Goal: Book appointment/travel/reservation

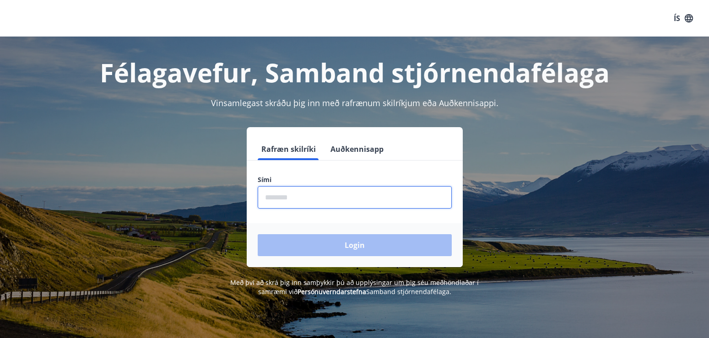
click at [284, 202] on input "phone" at bounding box center [355, 197] width 194 height 22
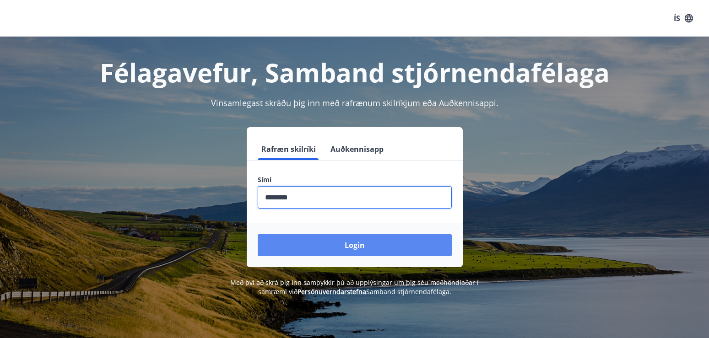
type input "********"
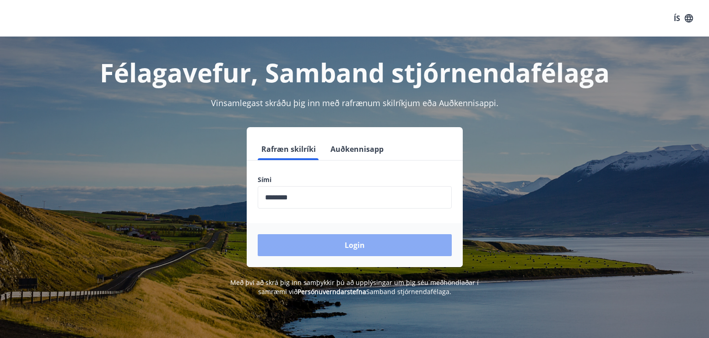
click at [356, 247] on button "Login" at bounding box center [355, 245] width 194 height 22
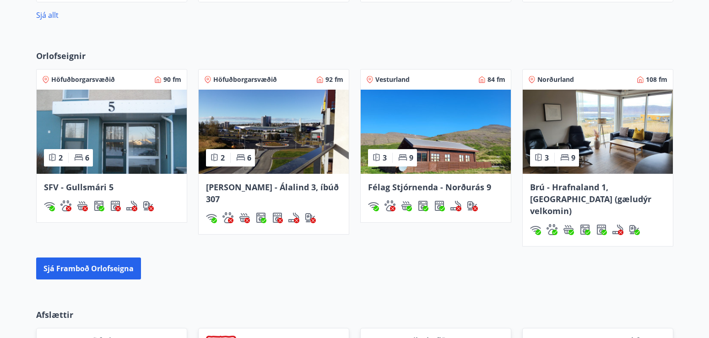
scroll to position [604, 0]
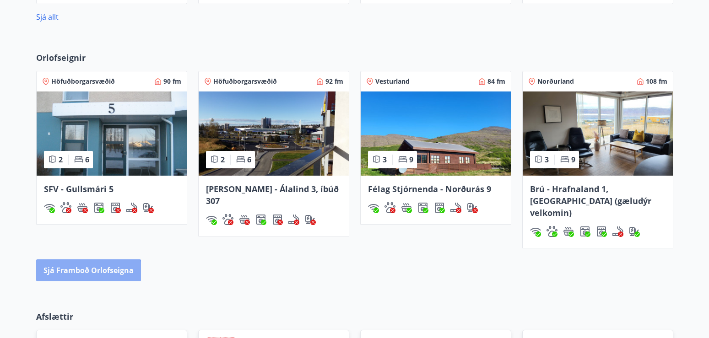
click at [87, 261] on button "Sjá framboð orlofseigna" at bounding box center [88, 271] width 105 height 22
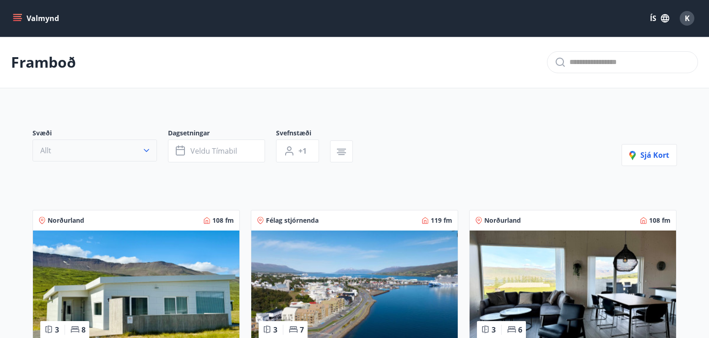
click at [146, 147] on icon "button" at bounding box center [146, 150] width 9 height 9
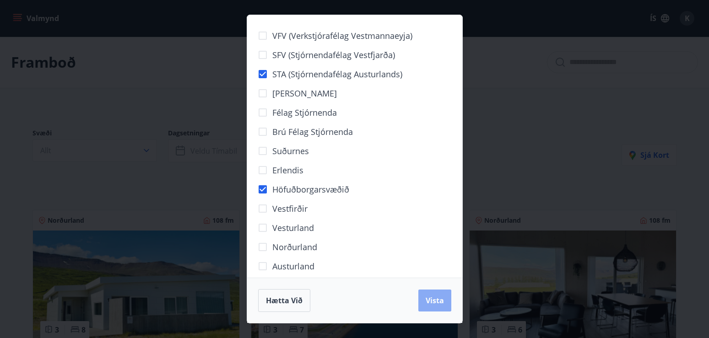
click at [437, 301] on span "Vista" at bounding box center [435, 301] width 18 height 10
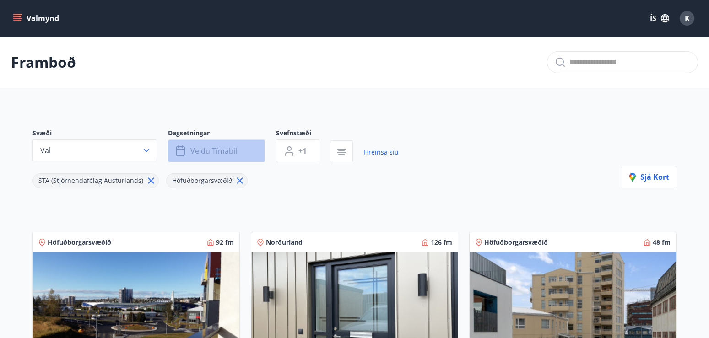
click at [229, 150] on span "Veldu tímabil" at bounding box center [214, 151] width 47 height 10
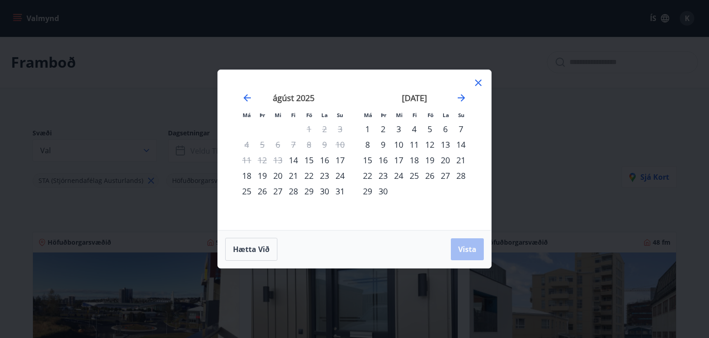
click at [383, 144] on div "9" at bounding box center [384, 145] width 16 height 16
click at [463, 143] on div "14" at bounding box center [461, 145] width 16 height 16
click at [465, 249] on span "Vista" at bounding box center [467, 250] width 18 height 10
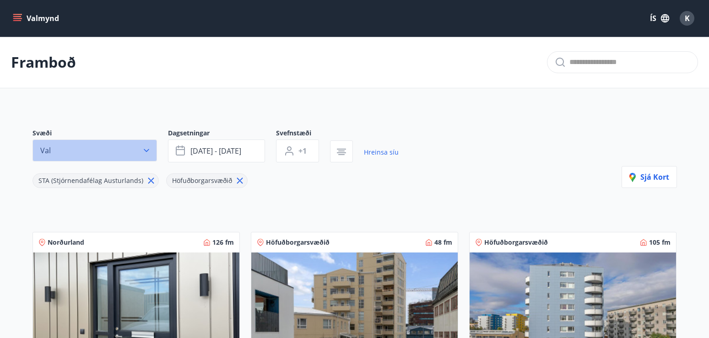
click at [147, 146] on icon "button" at bounding box center [146, 150] width 9 height 9
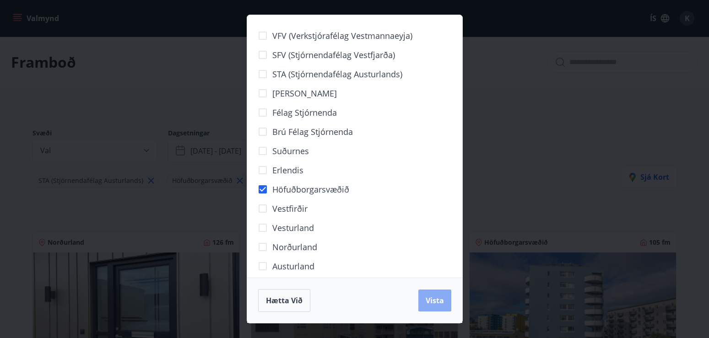
click at [439, 300] on span "Vista" at bounding box center [435, 301] width 18 height 10
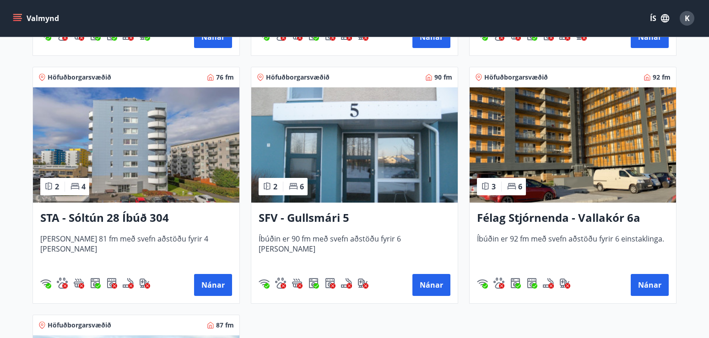
scroll to position [415, 0]
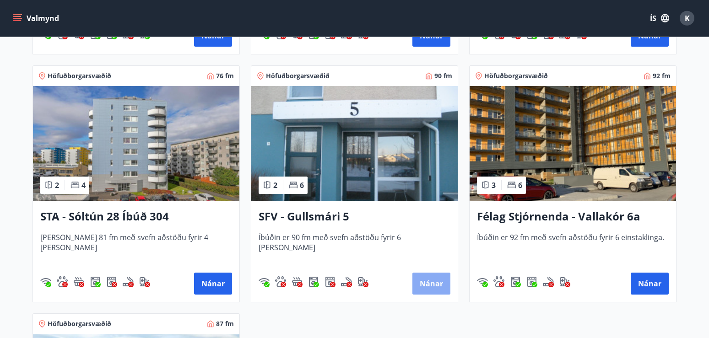
click at [429, 287] on button "Nánar" at bounding box center [432, 284] width 38 height 22
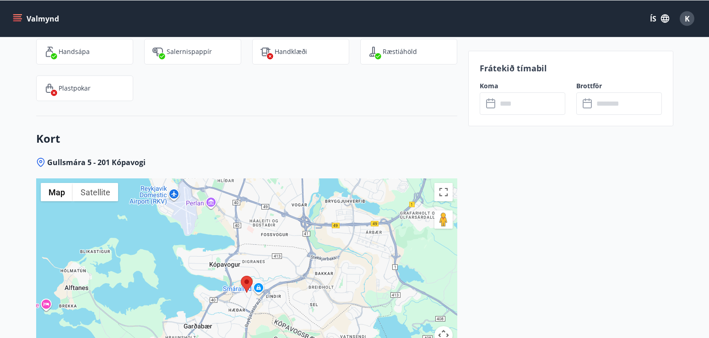
scroll to position [1160, 0]
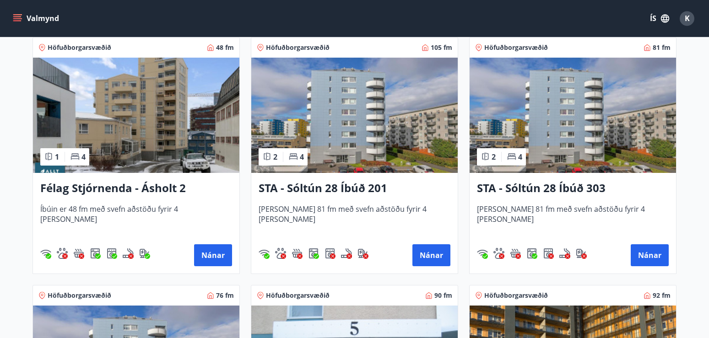
scroll to position [204, 0]
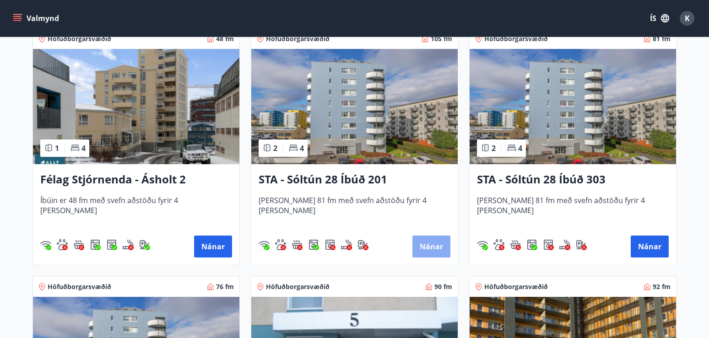
click at [424, 245] on button "Nánar" at bounding box center [432, 247] width 38 height 22
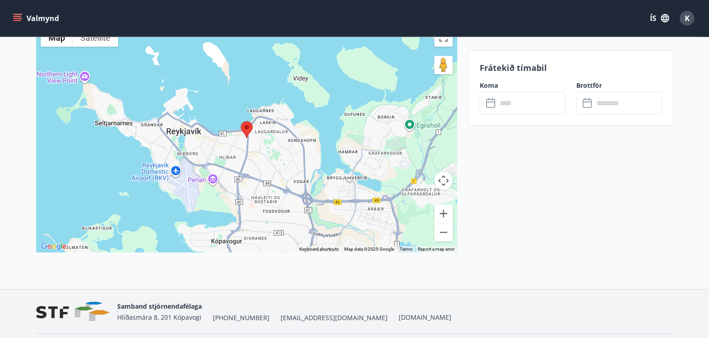
scroll to position [1191, 0]
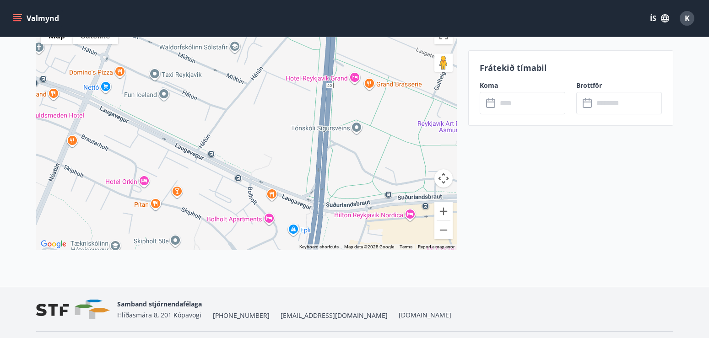
drag, startPoint x: 317, startPoint y: 205, endPoint x: 261, endPoint y: 141, distance: 84.7
click at [261, 141] on div at bounding box center [246, 136] width 421 height 229
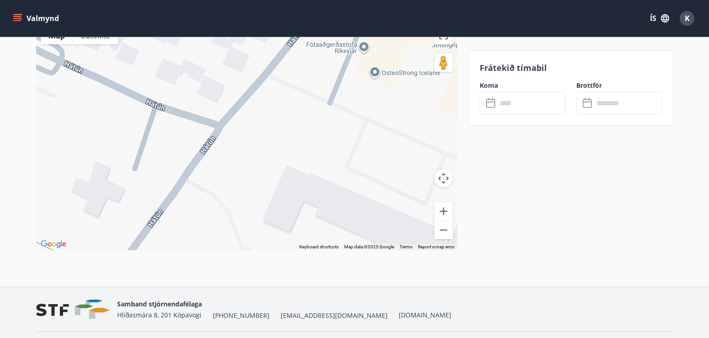
drag, startPoint x: 263, startPoint y: 118, endPoint x: 328, endPoint y: 242, distance: 139.9
click at [328, 242] on div at bounding box center [246, 136] width 421 height 229
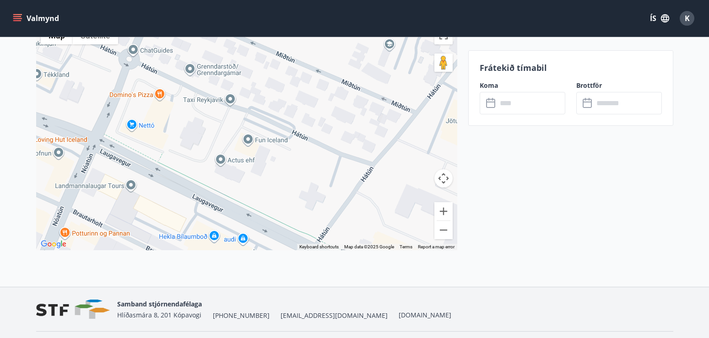
drag, startPoint x: 183, startPoint y: 92, endPoint x: 342, endPoint y: 136, distance: 165.2
click at [342, 136] on div at bounding box center [246, 136] width 421 height 229
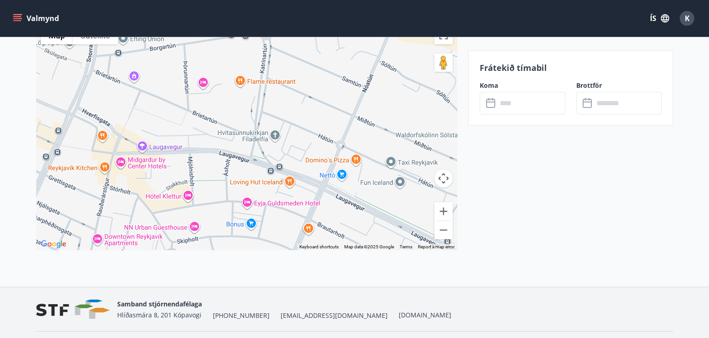
drag, startPoint x: 89, startPoint y: 136, endPoint x: 321, endPoint y: 179, distance: 236.7
click at [321, 179] on div at bounding box center [246, 136] width 421 height 229
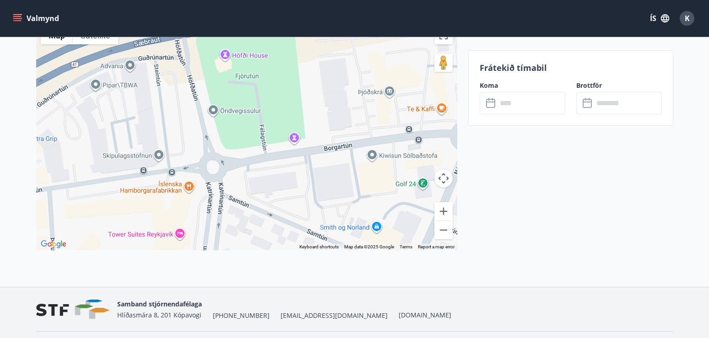
scroll to position [1216, 0]
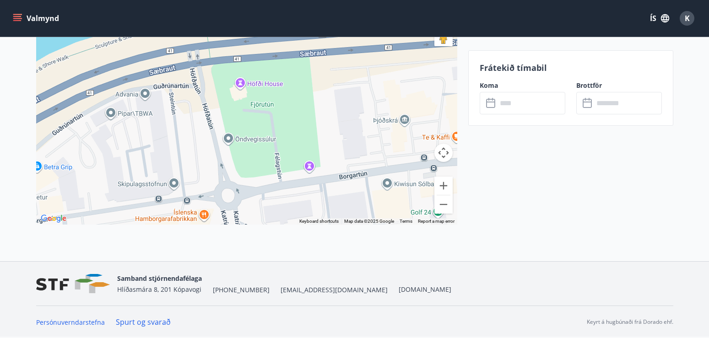
drag, startPoint x: 174, startPoint y: 73, endPoint x: 152, endPoint y: 350, distance: 278.0
click at [152, 225] on div at bounding box center [246, 110] width 421 height 229
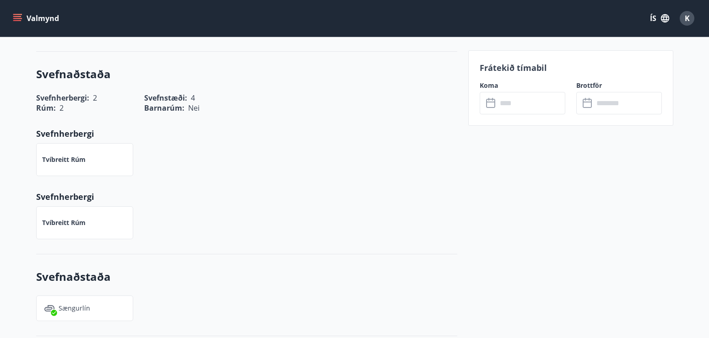
drag, startPoint x: 292, startPoint y: 157, endPoint x: 204, endPoint y: -52, distance: 226.0
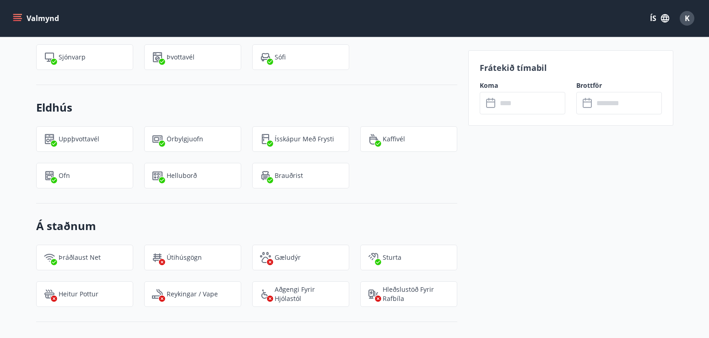
drag, startPoint x: 283, startPoint y: 184, endPoint x: 237, endPoint y: -52, distance: 239.7
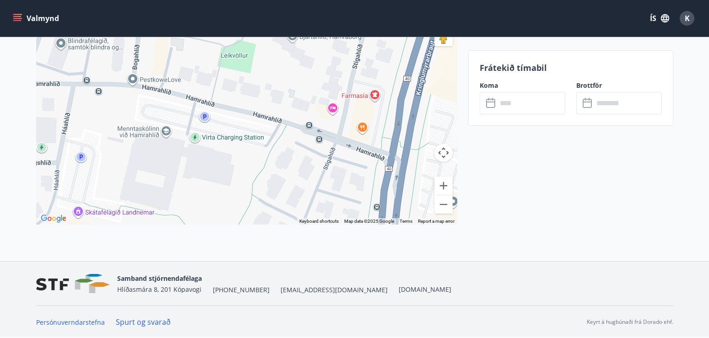
drag, startPoint x: 235, startPoint y: 162, endPoint x: 277, endPoint y: 29, distance: 138.9
click at [277, 29] on div at bounding box center [246, 110] width 421 height 229
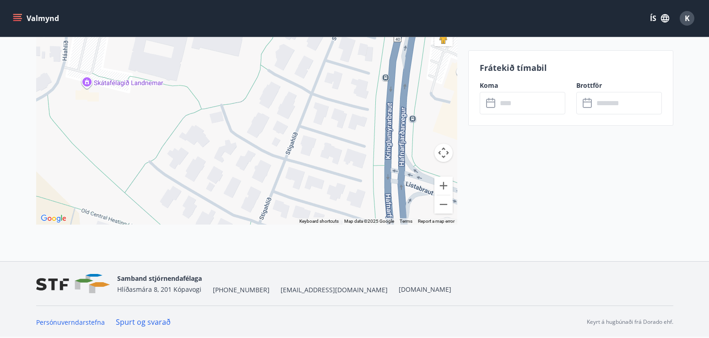
drag, startPoint x: 215, startPoint y: 162, endPoint x: 224, endPoint y: 31, distance: 130.8
click at [224, 31] on div at bounding box center [246, 110] width 421 height 229
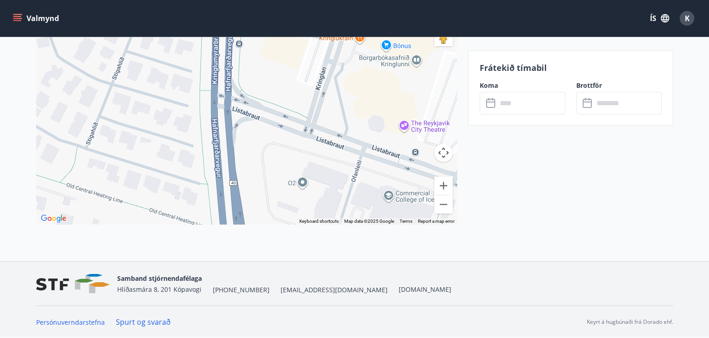
drag, startPoint x: 225, startPoint y: 147, endPoint x: 53, endPoint y: 71, distance: 189.0
click at [53, 71] on div at bounding box center [246, 110] width 421 height 229
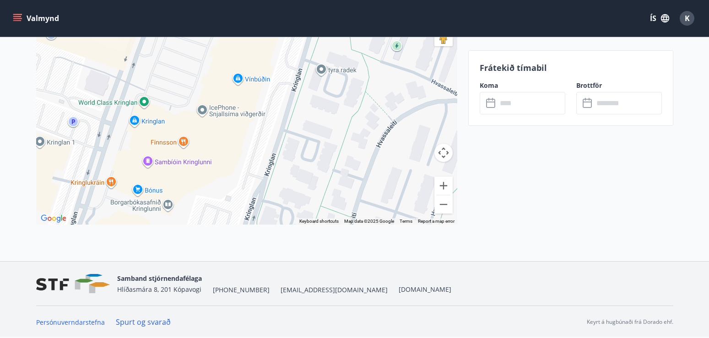
drag, startPoint x: 303, startPoint y: 153, endPoint x: 43, endPoint y: 301, distance: 299.9
click at [43, 225] on div at bounding box center [246, 110] width 421 height 229
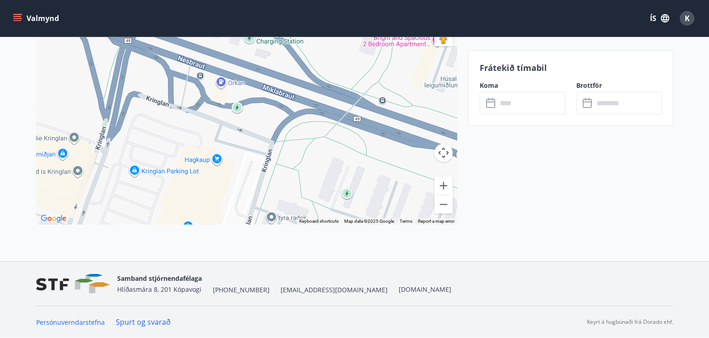
drag, startPoint x: 191, startPoint y: 103, endPoint x: 152, endPoint y: 246, distance: 149.0
click at [152, 225] on div at bounding box center [246, 110] width 421 height 229
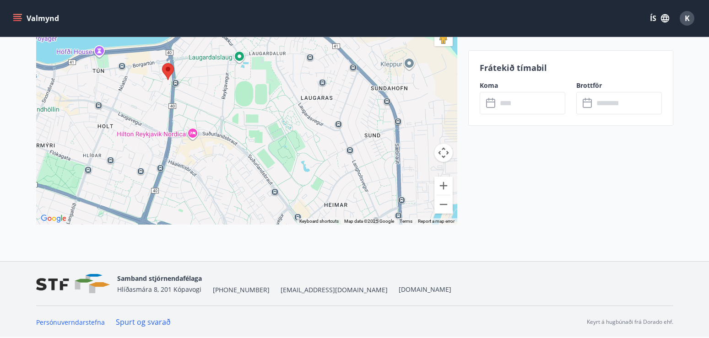
drag, startPoint x: 136, startPoint y: 77, endPoint x: 114, endPoint y: 193, distance: 118.3
click at [114, 193] on div at bounding box center [246, 110] width 421 height 229
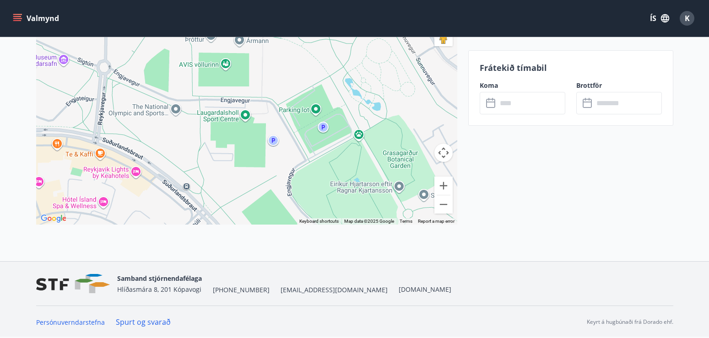
drag, startPoint x: 277, startPoint y: 184, endPoint x: 223, endPoint y: 114, distance: 87.8
click at [223, 114] on div at bounding box center [246, 110] width 421 height 229
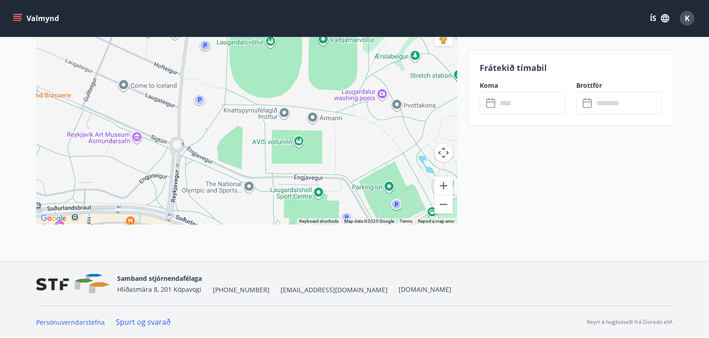
drag, startPoint x: 159, startPoint y: 202, endPoint x: 235, endPoint y: 185, distance: 77.8
click at [235, 185] on div at bounding box center [246, 110] width 421 height 229
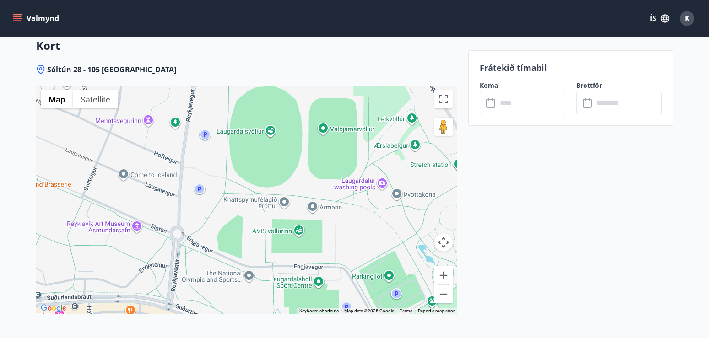
scroll to position [1144, 0]
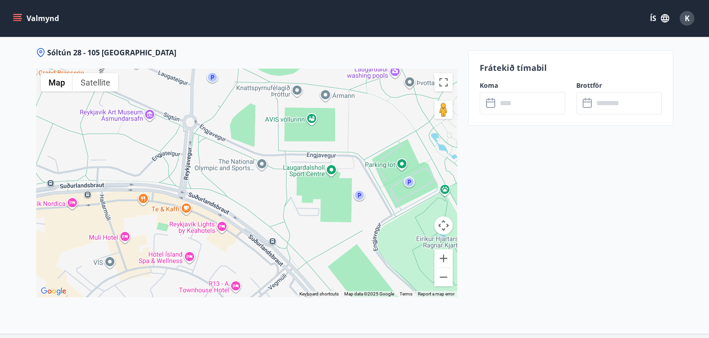
drag, startPoint x: 271, startPoint y: 268, endPoint x: 285, endPoint y: 172, distance: 97.6
click at [285, 172] on div at bounding box center [246, 183] width 421 height 229
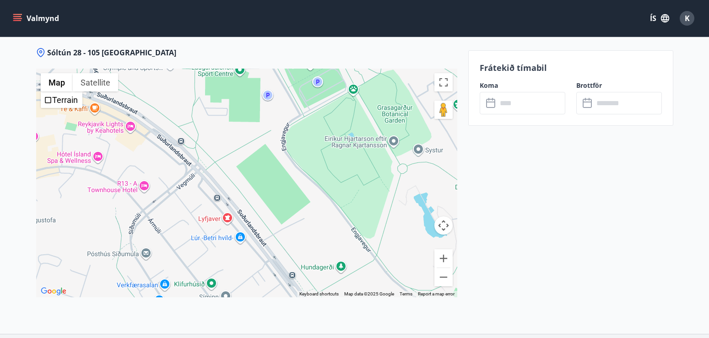
drag, startPoint x: 152, startPoint y: 151, endPoint x: 63, endPoint y: 52, distance: 132.9
click at [63, 69] on div at bounding box center [246, 183] width 421 height 229
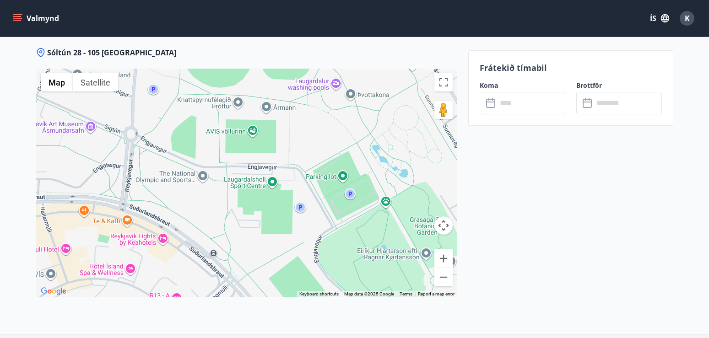
drag, startPoint x: 301, startPoint y: 131, endPoint x: 334, endPoint y: 248, distance: 120.9
click at [334, 248] on div at bounding box center [246, 183] width 421 height 229
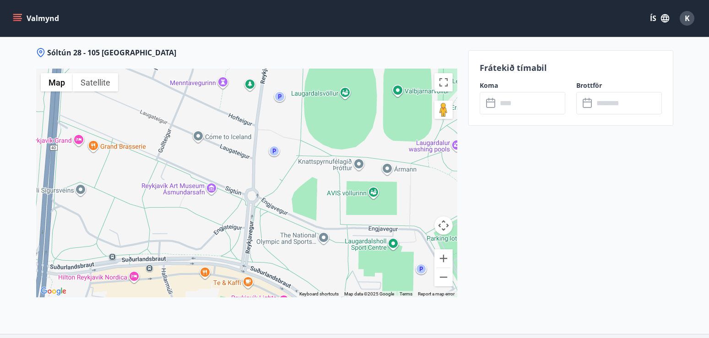
drag, startPoint x: 320, startPoint y: 124, endPoint x: 441, endPoint y: 188, distance: 137.1
click at [441, 188] on div at bounding box center [246, 183] width 421 height 229
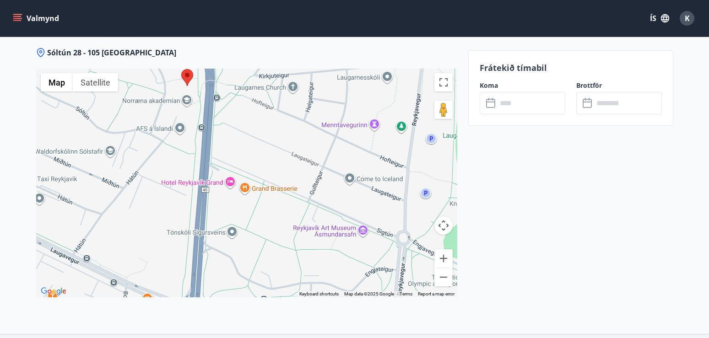
drag, startPoint x: 103, startPoint y: 147, endPoint x: 259, endPoint y: 195, distance: 163.0
click at [259, 195] on div at bounding box center [246, 183] width 421 height 229
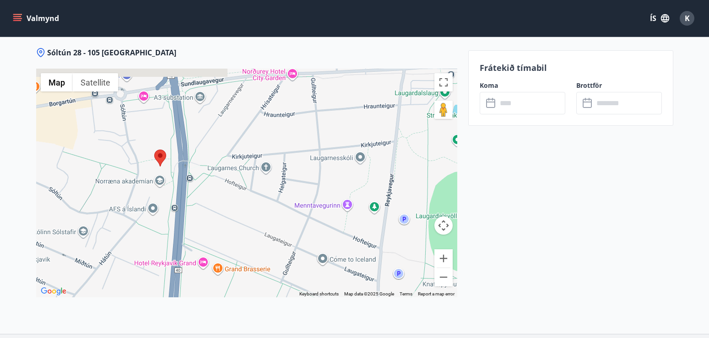
drag, startPoint x: 193, startPoint y: 103, endPoint x: 165, endPoint y: 189, distance: 90.1
click at [165, 189] on div at bounding box center [246, 183] width 421 height 229
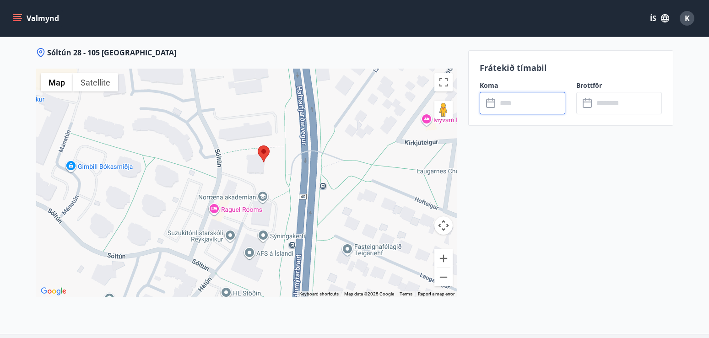
click at [524, 107] on input "text" at bounding box center [531, 103] width 68 height 22
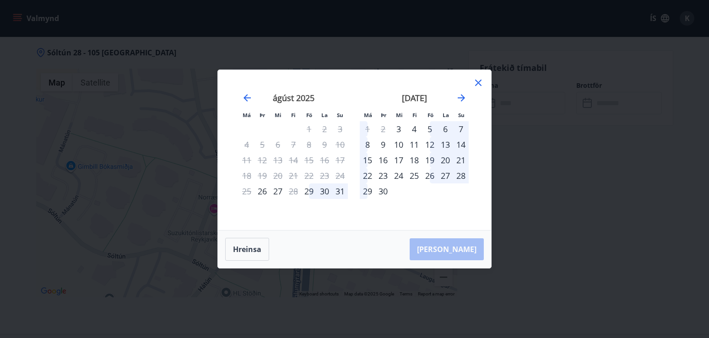
click at [382, 144] on div "9" at bounding box center [384, 145] width 16 height 16
click at [463, 145] on div "14" at bounding box center [461, 145] width 16 height 16
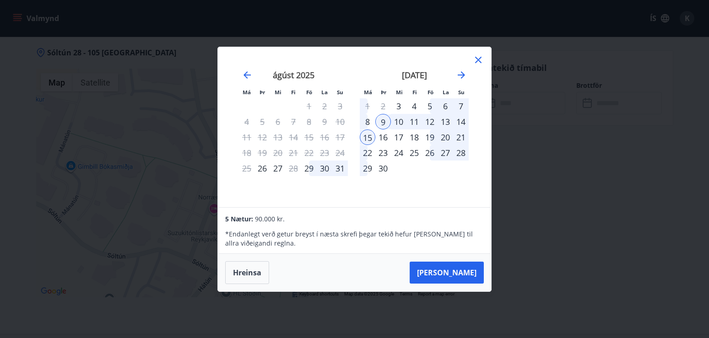
click at [398, 123] on div "10" at bounding box center [399, 122] width 16 height 16
click at [463, 120] on div "14" at bounding box center [461, 122] width 16 height 16
click at [448, 121] on div "13" at bounding box center [446, 122] width 16 height 16
click at [383, 119] on div "9" at bounding box center [384, 122] width 16 height 16
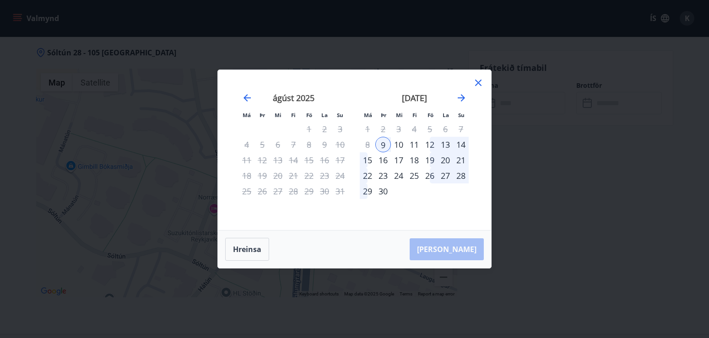
click at [447, 147] on div "13" at bounding box center [446, 145] width 16 height 16
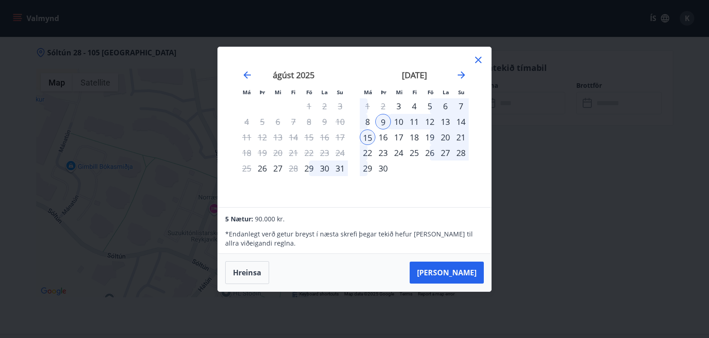
click at [398, 118] on div "10" at bounding box center [399, 122] width 16 height 16
click at [460, 272] on button "[PERSON_NAME]" at bounding box center [447, 273] width 74 height 22
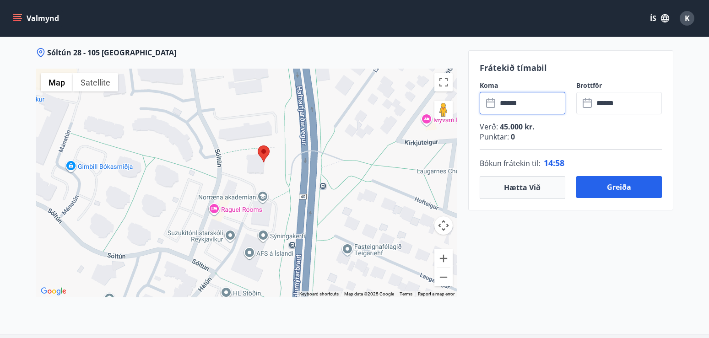
type input "******"
click at [629, 104] on input "******" at bounding box center [628, 103] width 68 height 22
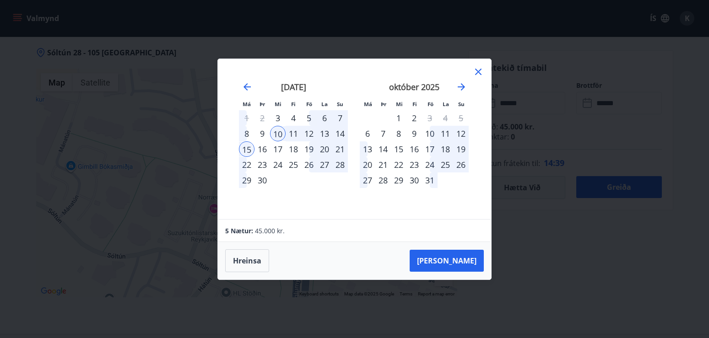
click at [340, 134] on div "14" at bounding box center [340, 134] width 16 height 16
click at [481, 71] on icon at bounding box center [478, 71] width 11 height 11
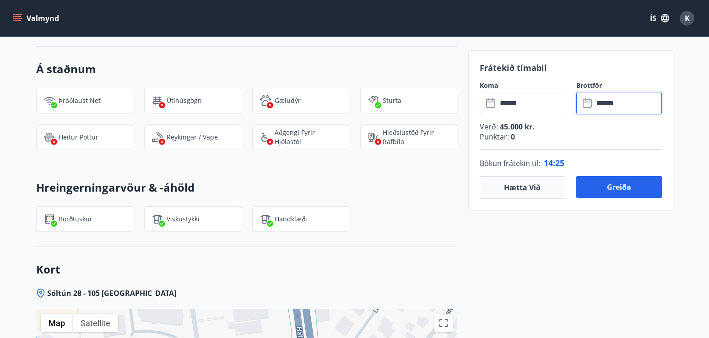
scroll to position [858, 0]
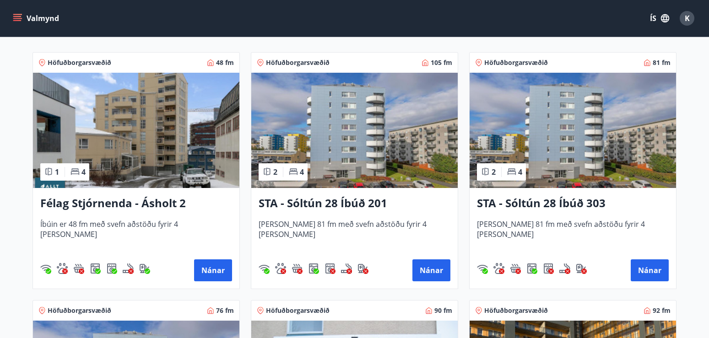
scroll to position [181, 0]
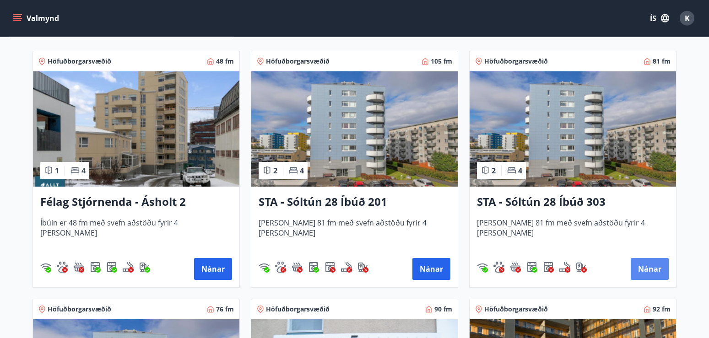
click at [654, 266] on button "Nánar" at bounding box center [650, 269] width 38 height 22
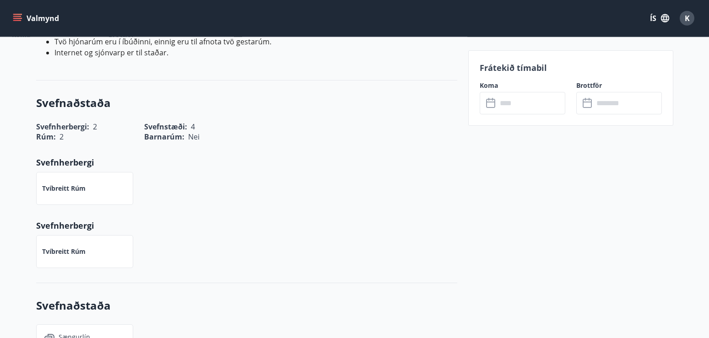
scroll to position [309, 0]
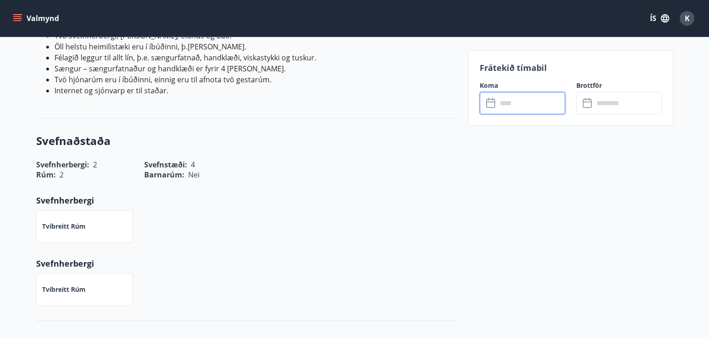
click at [519, 102] on input "text" at bounding box center [531, 103] width 68 height 22
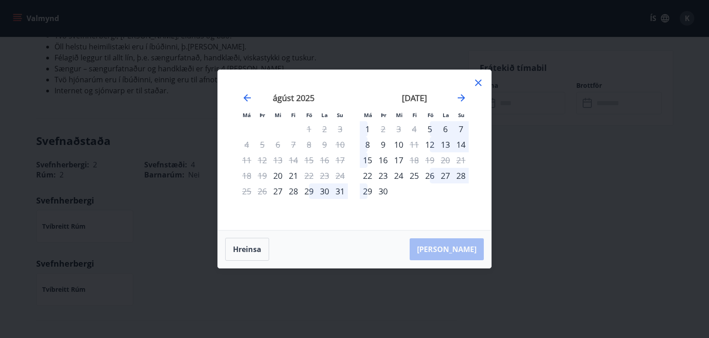
click at [401, 146] on div "10" at bounding box center [399, 145] width 16 height 16
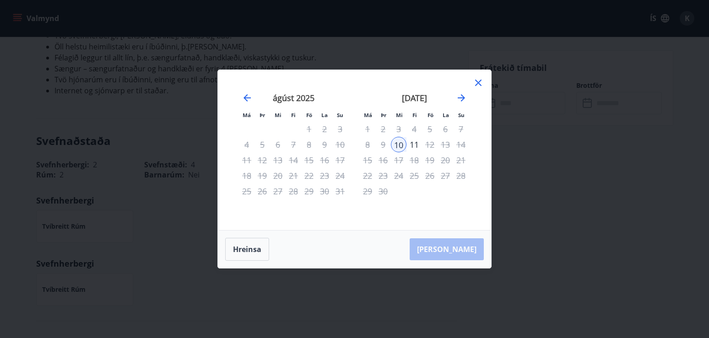
click at [462, 145] on div "14" at bounding box center [461, 145] width 16 height 16
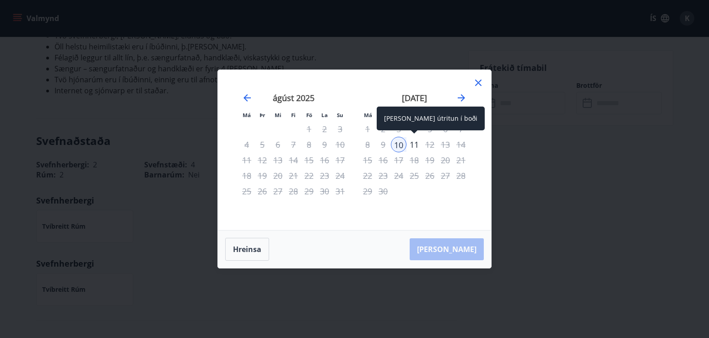
click at [414, 142] on div "11" at bounding box center [415, 145] width 16 height 16
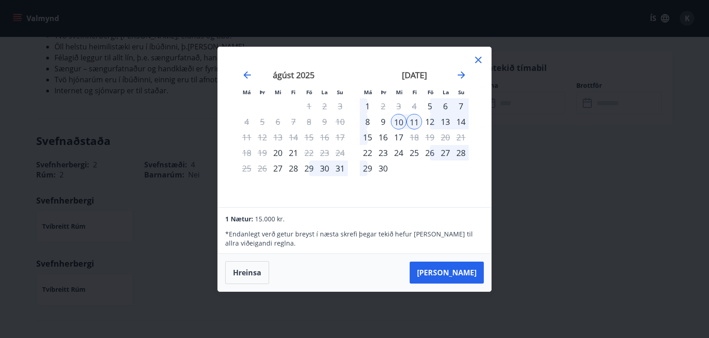
click at [479, 56] on icon at bounding box center [478, 59] width 11 height 11
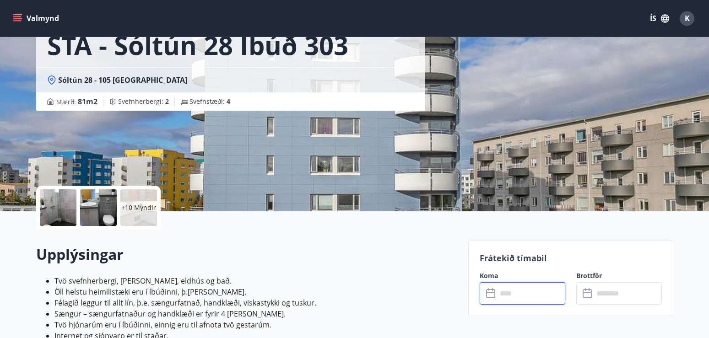
scroll to position [23, 0]
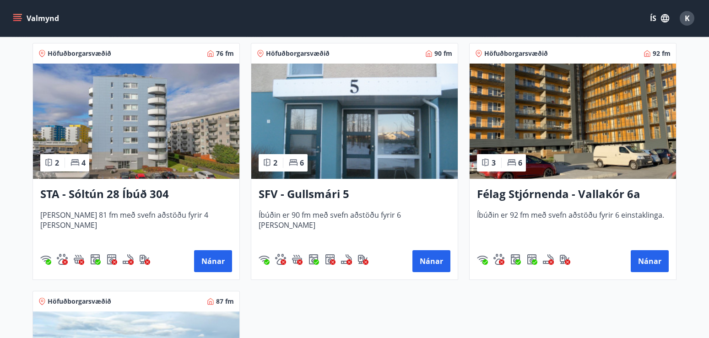
scroll to position [442, 0]
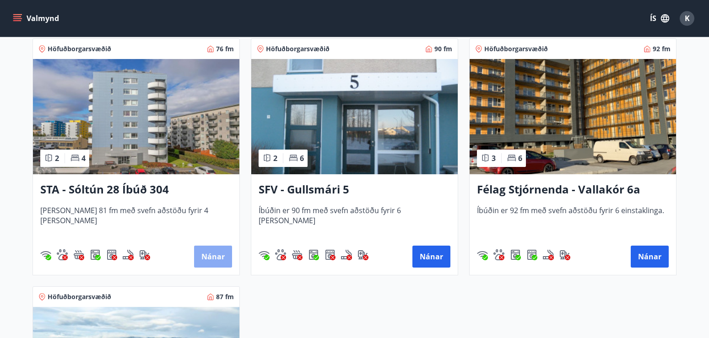
click at [216, 253] on button "Nánar" at bounding box center [213, 257] width 38 height 22
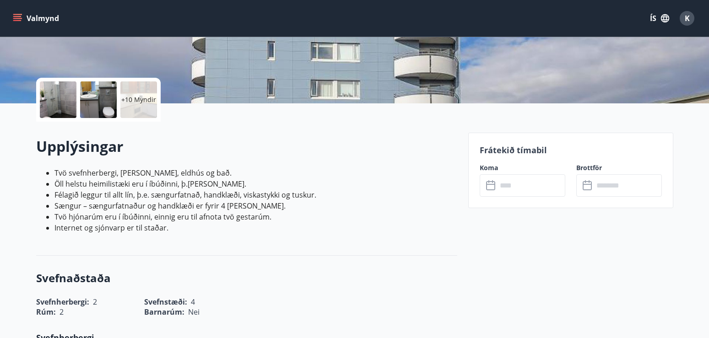
scroll to position [195, 0]
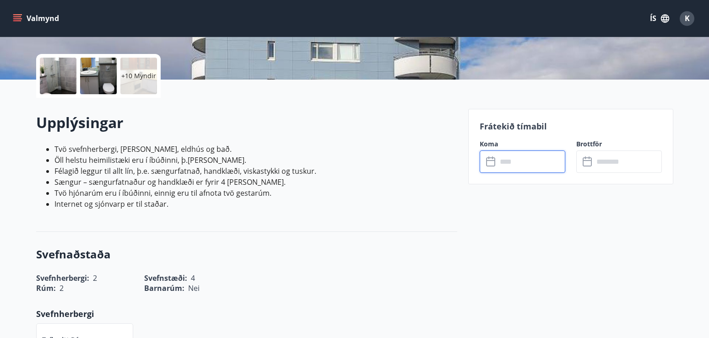
click at [521, 158] on input "text" at bounding box center [531, 162] width 68 height 22
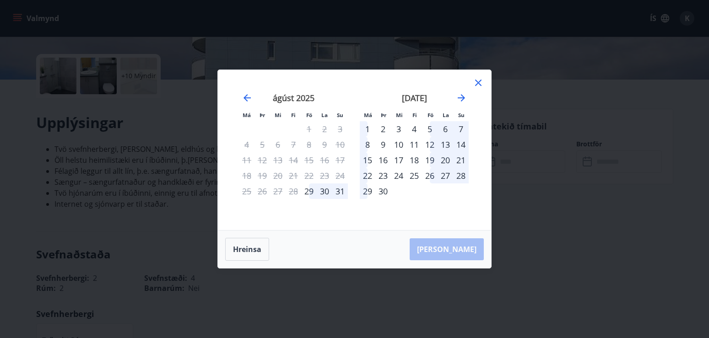
click at [399, 144] on div "10" at bounding box center [399, 145] width 16 height 16
click at [461, 141] on div "14" at bounding box center [461, 145] width 16 height 16
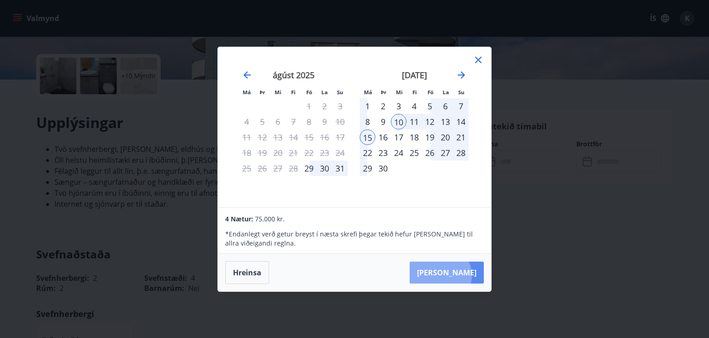
click at [468, 275] on button "[PERSON_NAME]" at bounding box center [447, 273] width 74 height 22
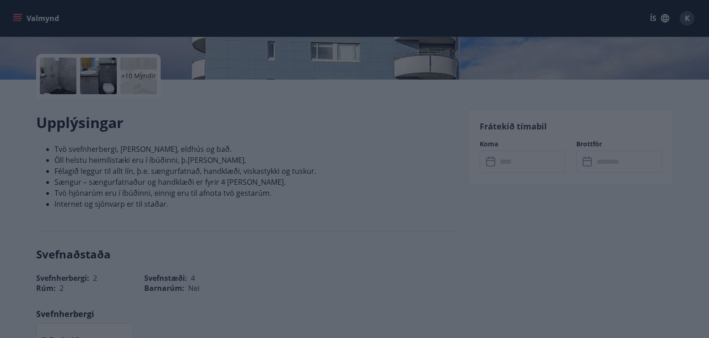
click at [479, 60] on icon at bounding box center [478, 59] width 1 height 1
type input "******"
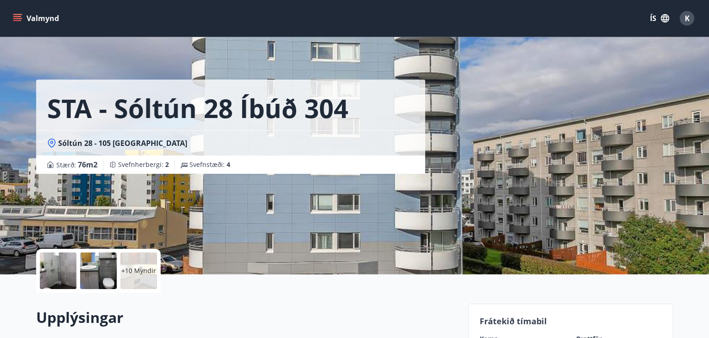
scroll to position [158, 0]
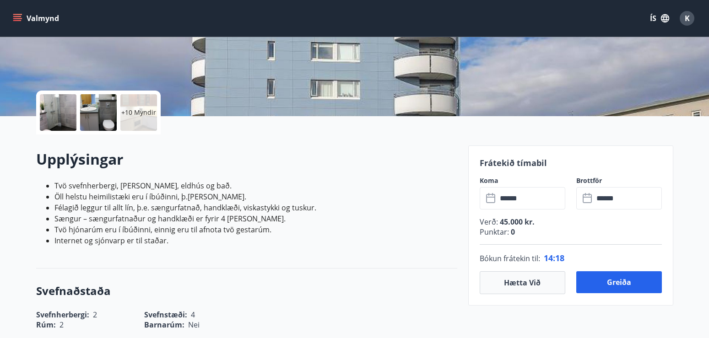
click at [130, 109] on p "+10 Myndir" at bounding box center [138, 112] width 35 height 9
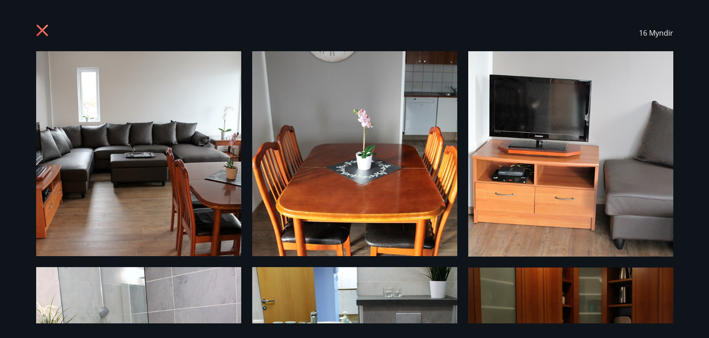
click at [686, 178] on div "16 Myndir" at bounding box center [354, 169] width 709 height 338
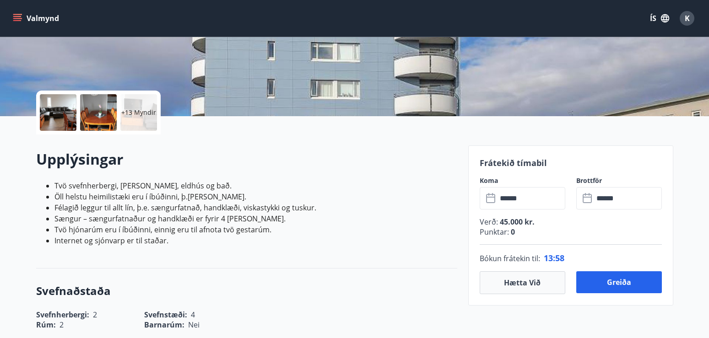
click at [93, 117] on div at bounding box center [98, 112] width 37 height 37
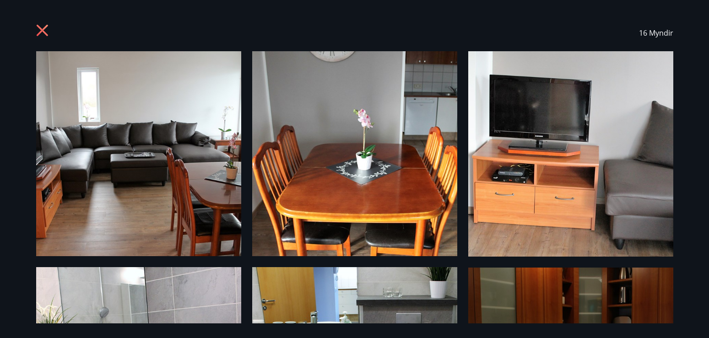
click at [158, 172] on img at bounding box center [138, 153] width 205 height 205
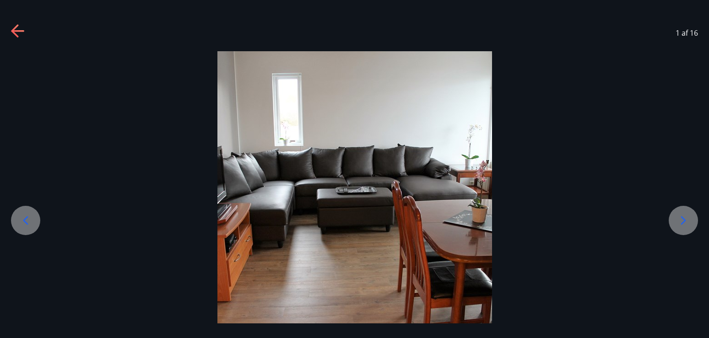
click at [688, 216] on icon at bounding box center [683, 220] width 15 height 15
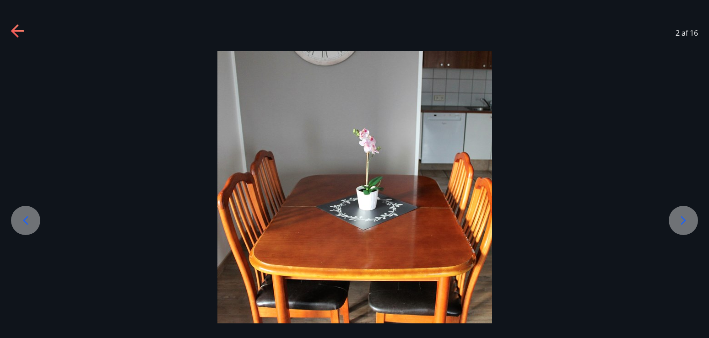
click at [688, 216] on icon at bounding box center [683, 220] width 15 height 15
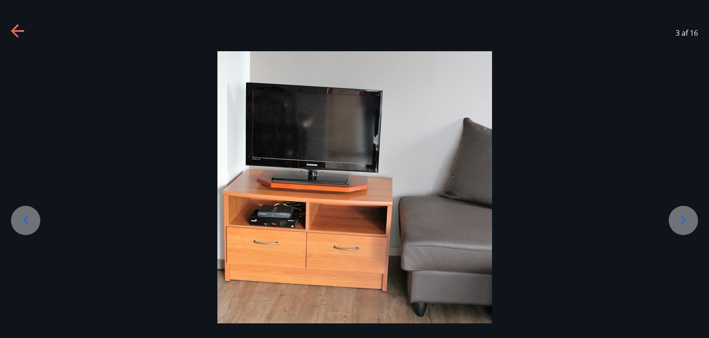
click at [688, 216] on icon at bounding box center [683, 220] width 15 height 15
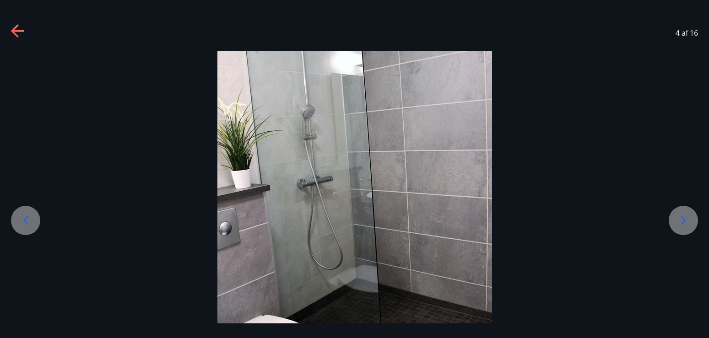
click at [688, 216] on icon at bounding box center [683, 220] width 15 height 15
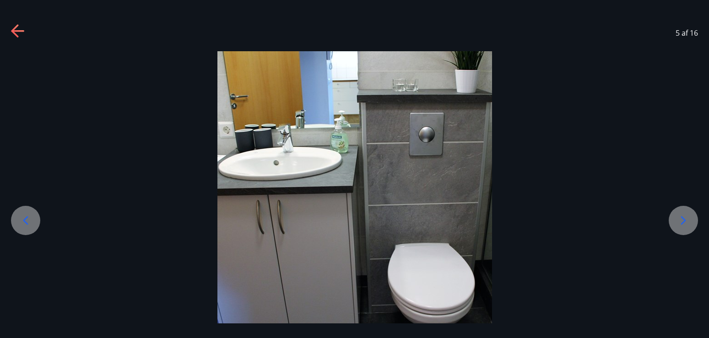
click at [688, 216] on icon at bounding box center [683, 220] width 15 height 15
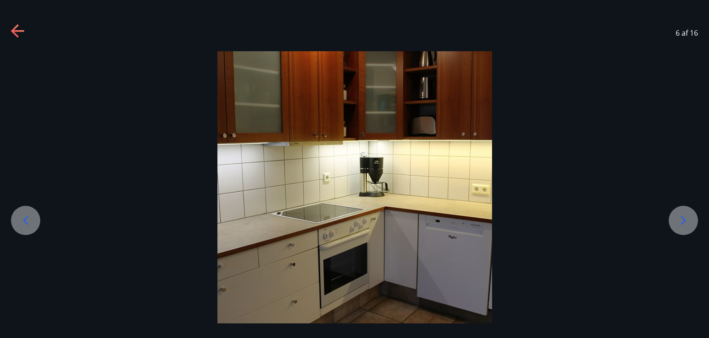
click at [688, 216] on icon at bounding box center [683, 220] width 15 height 15
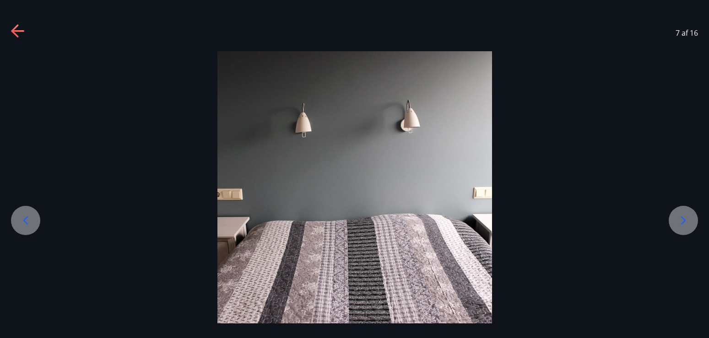
click at [688, 216] on icon at bounding box center [683, 220] width 15 height 15
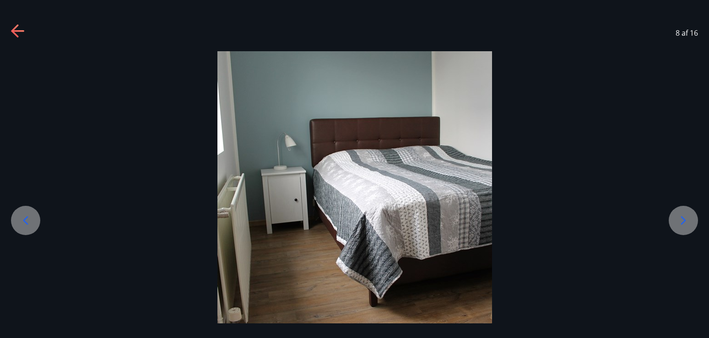
click at [688, 216] on icon at bounding box center [683, 220] width 15 height 15
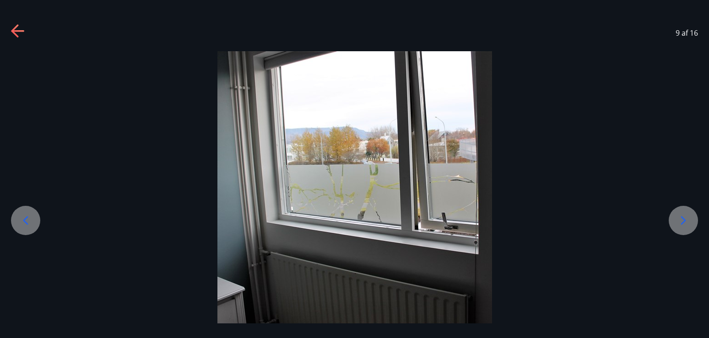
click at [681, 222] on icon at bounding box center [683, 220] width 15 height 15
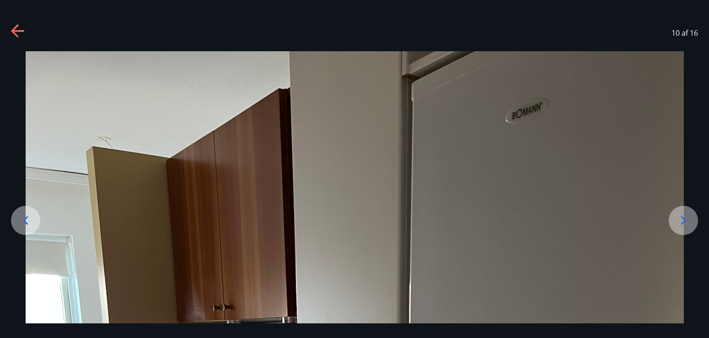
click at [686, 224] on icon at bounding box center [683, 220] width 15 height 15
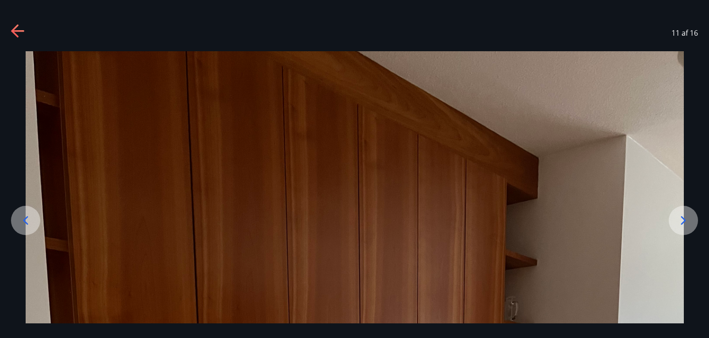
click at [684, 218] on icon at bounding box center [683, 220] width 15 height 15
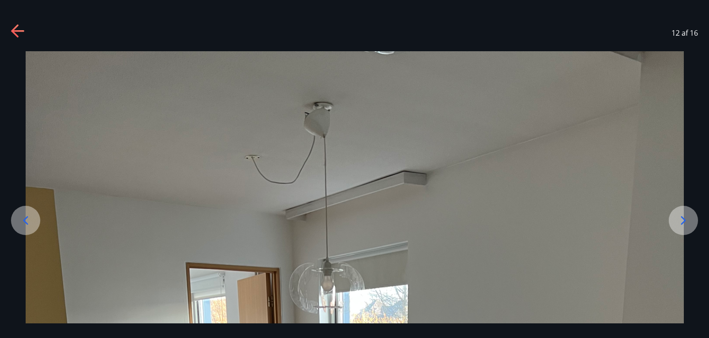
click at [693, 216] on div at bounding box center [683, 220] width 29 height 29
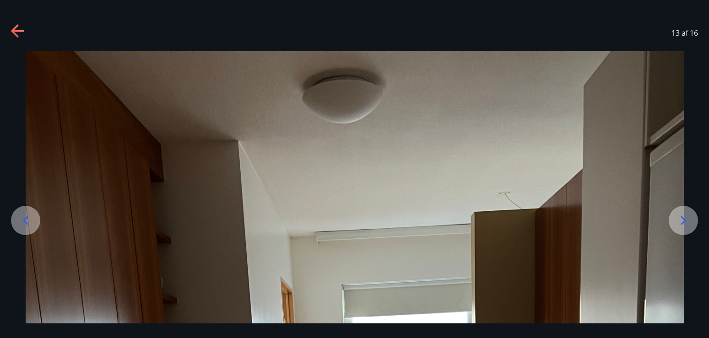
click at [684, 223] on icon at bounding box center [683, 220] width 15 height 15
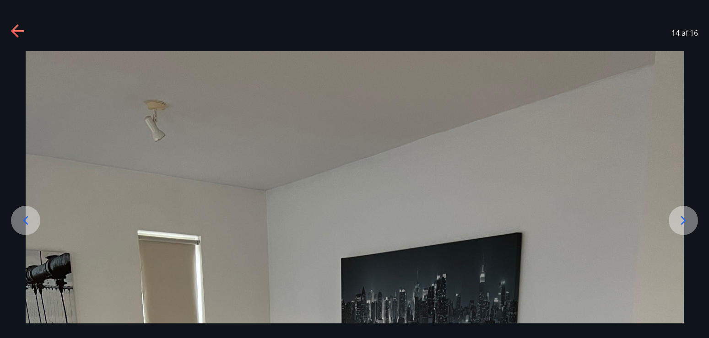
click at [687, 221] on icon at bounding box center [683, 220] width 15 height 15
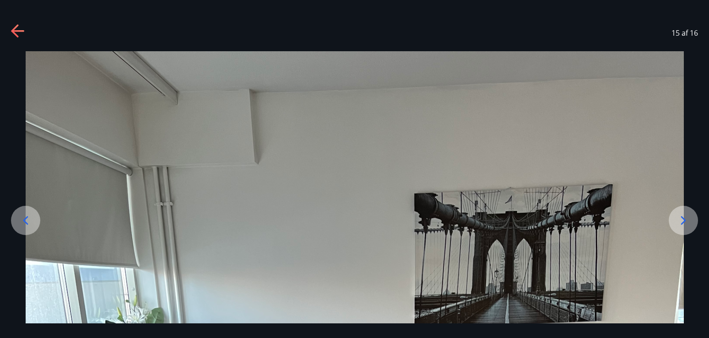
click at [680, 221] on icon at bounding box center [683, 220] width 15 height 15
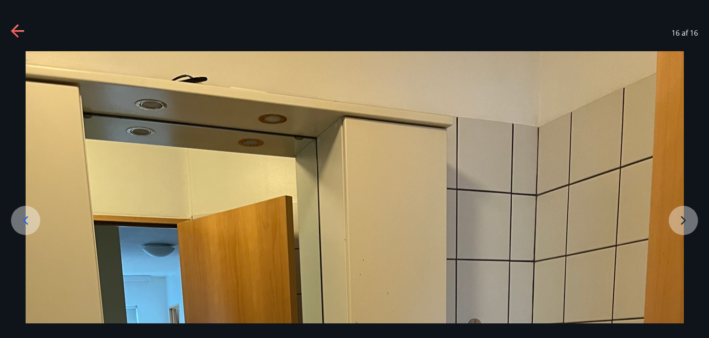
click at [17, 25] on icon at bounding box center [14, 30] width 7 height 13
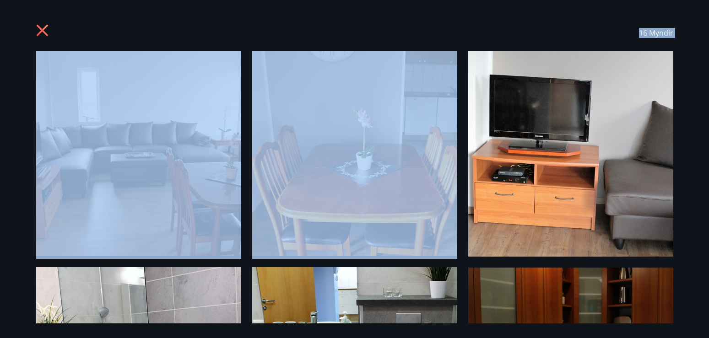
drag, startPoint x: 459, startPoint y: 264, endPoint x: 457, endPoint y: 120, distance: 144.3
click at [457, 120] on div "16 Myndir" at bounding box center [354, 169] width 659 height 309
click at [216, 162] on img at bounding box center [138, 153] width 205 height 205
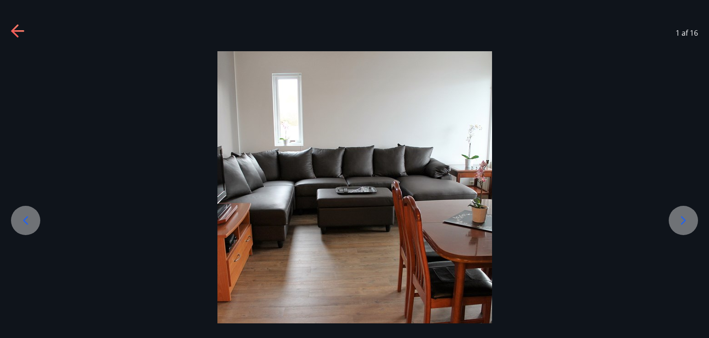
click at [683, 216] on icon at bounding box center [683, 220] width 15 height 15
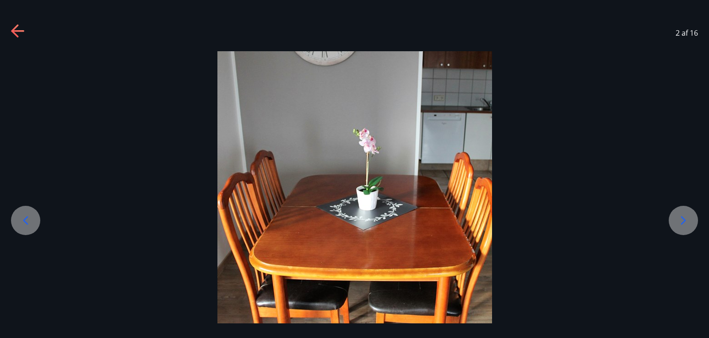
click at [683, 216] on icon at bounding box center [683, 220] width 15 height 15
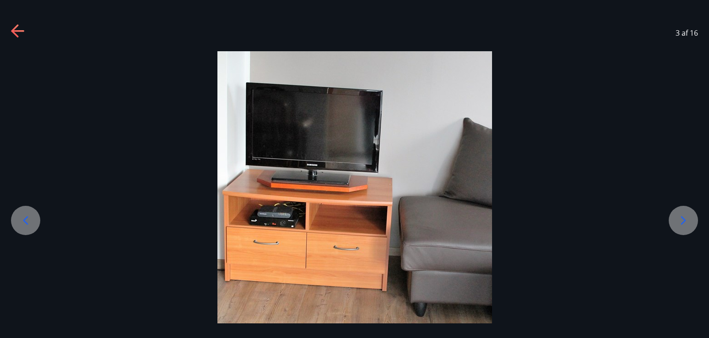
click at [683, 216] on icon at bounding box center [683, 220] width 15 height 15
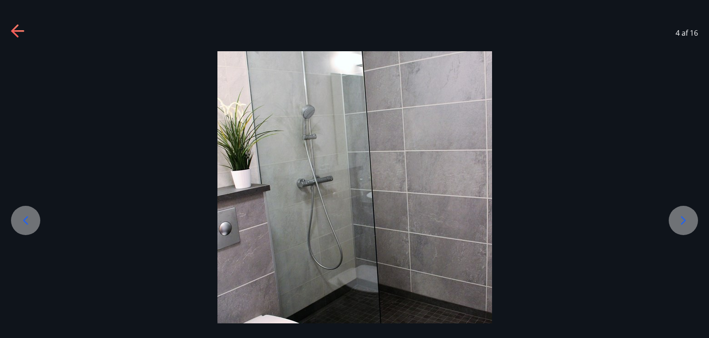
click at [683, 216] on icon at bounding box center [683, 220] width 15 height 15
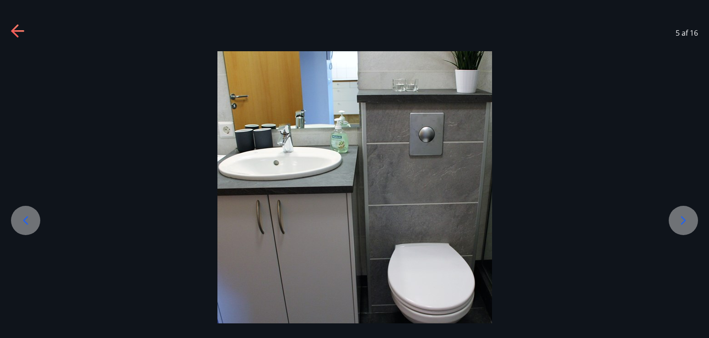
click at [683, 216] on icon at bounding box center [683, 220] width 15 height 15
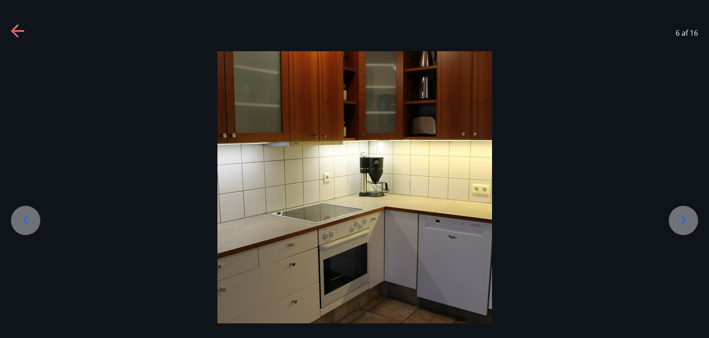
click at [683, 216] on icon at bounding box center [683, 220] width 15 height 15
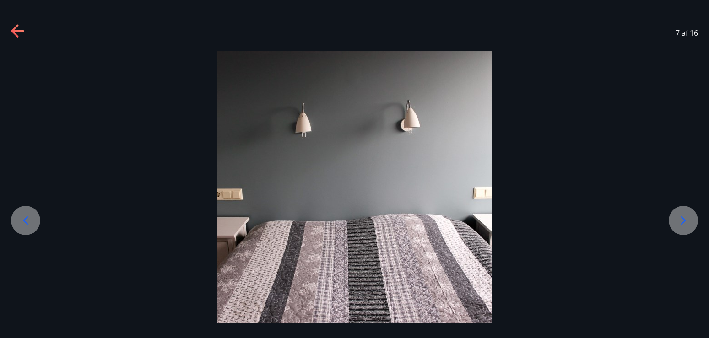
click at [683, 216] on icon at bounding box center [683, 220] width 15 height 15
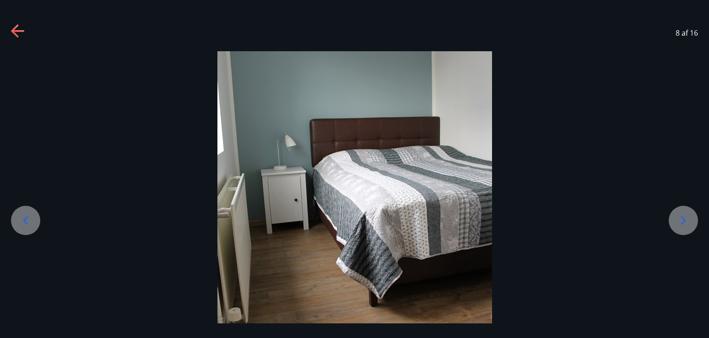
click at [683, 216] on icon at bounding box center [683, 220] width 15 height 15
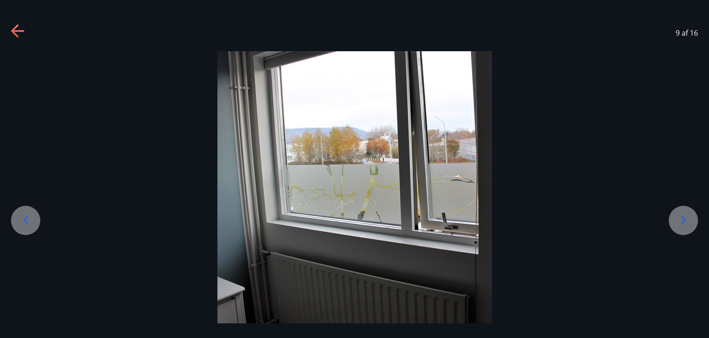
click at [683, 216] on icon at bounding box center [683, 220] width 15 height 15
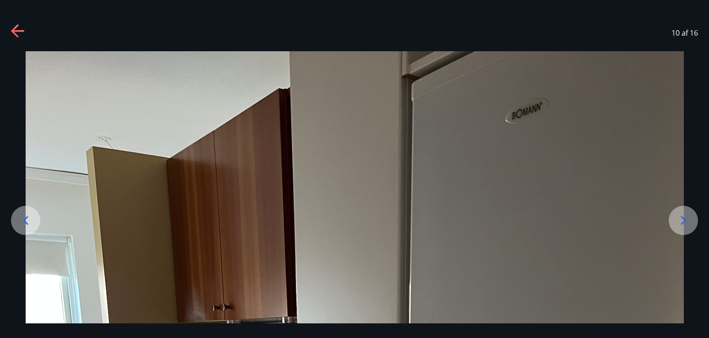
click at [683, 216] on icon at bounding box center [683, 220] width 15 height 15
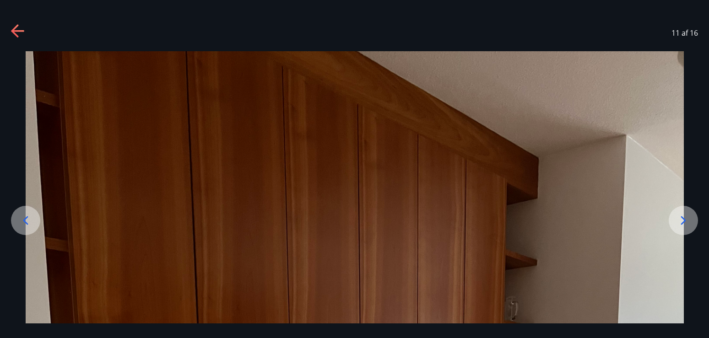
click at [14, 32] on icon at bounding box center [14, 30] width 7 height 13
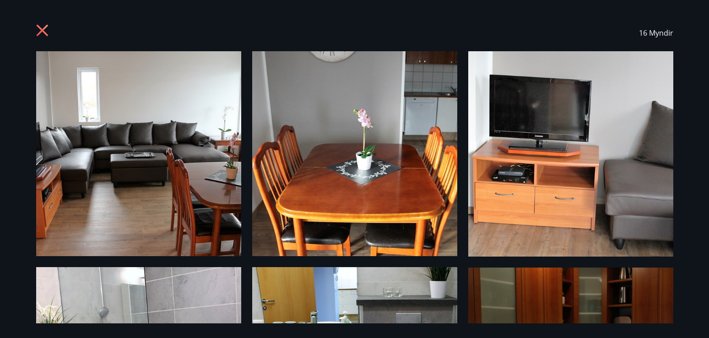
click at [468, 251] on img at bounding box center [570, 154] width 205 height 206
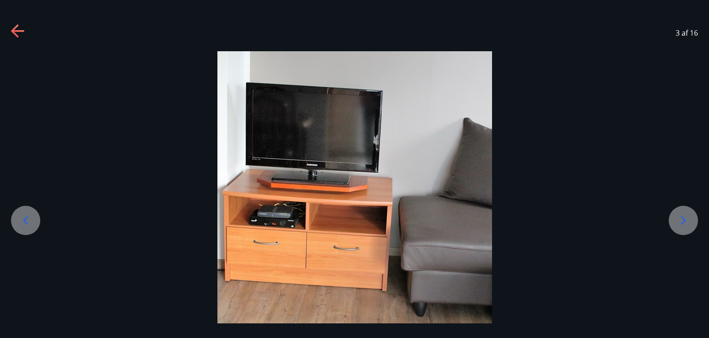
click at [693, 34] on span "3 af 16" at bounding box center [687, 33] width 22 height 10
click at [681, 31] on span "3 af 16" at bounding box center [687, 33] width 22 height 10
click at [14, 29] on icon at bounding box center [14, 30] width 7 height 13
